Goal: Navigation & Orientation: Find specific page/section

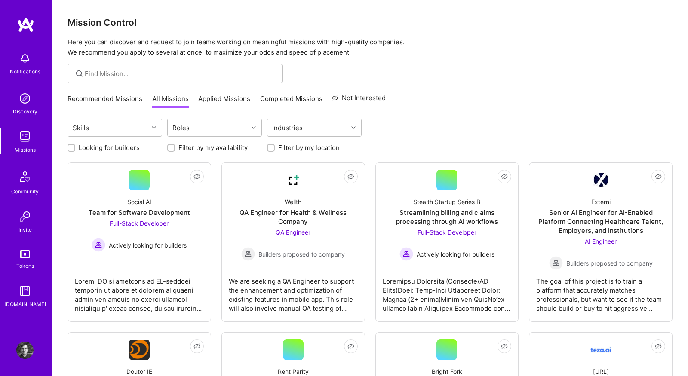
click at [113, 106] on link "Recommended Missions" at bounding box center [105, 101] width 75 height 14
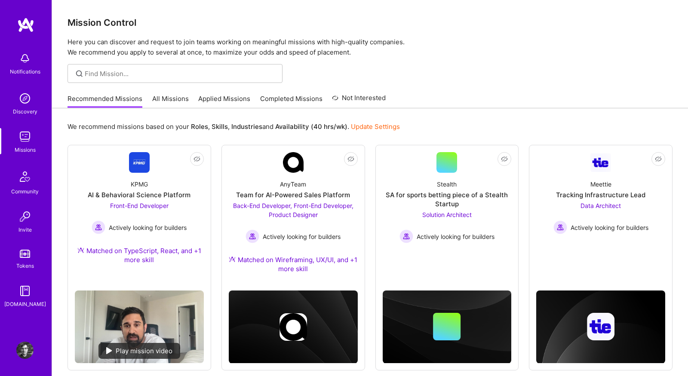
click at [171, 97] on link "All Missions" at bounding box center [170, 101] width 37 height 14
